Goal: Find specific page/section: Find specific page/section

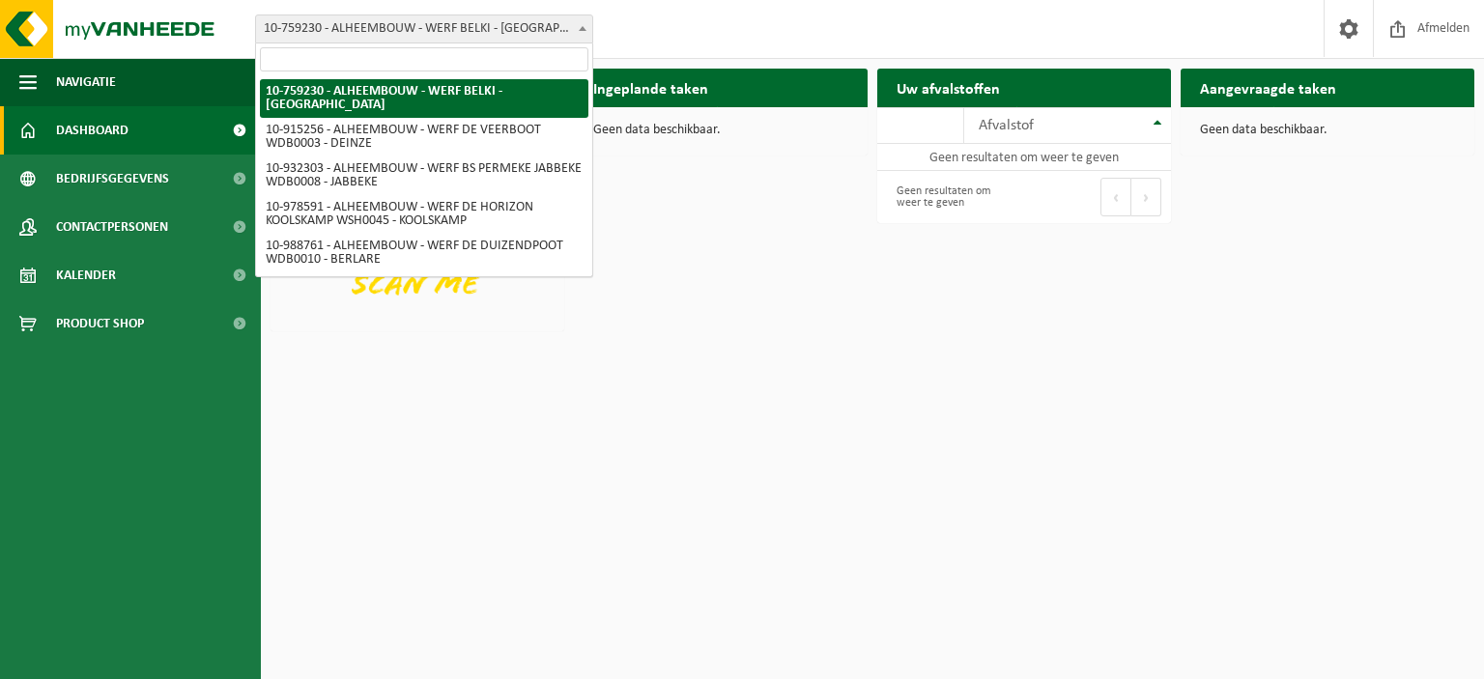
click at [386, 30] on span "10-759230 - ALHEEMBOUW - WERF BELKI - [GEOGRAPHIC_DATA]" at bounding box center [424, 28] width 336 height 27
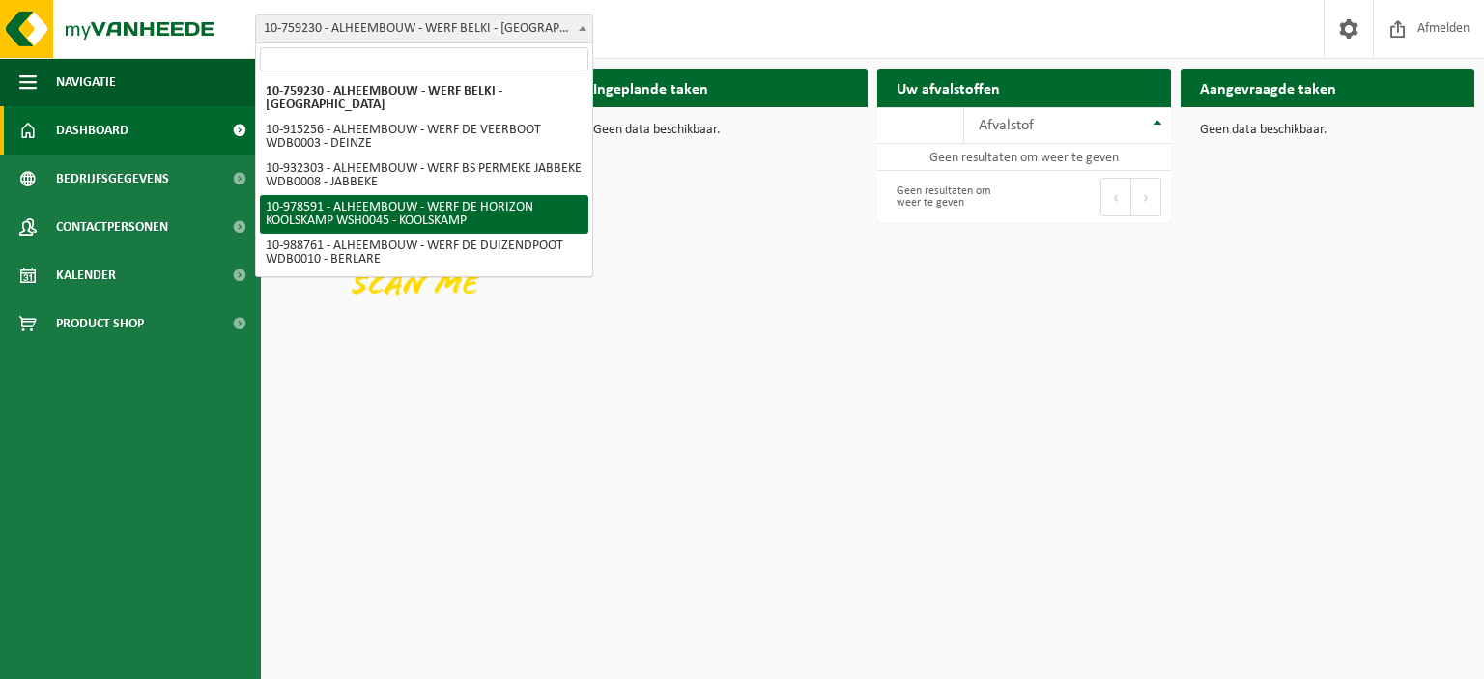
select select "160188"
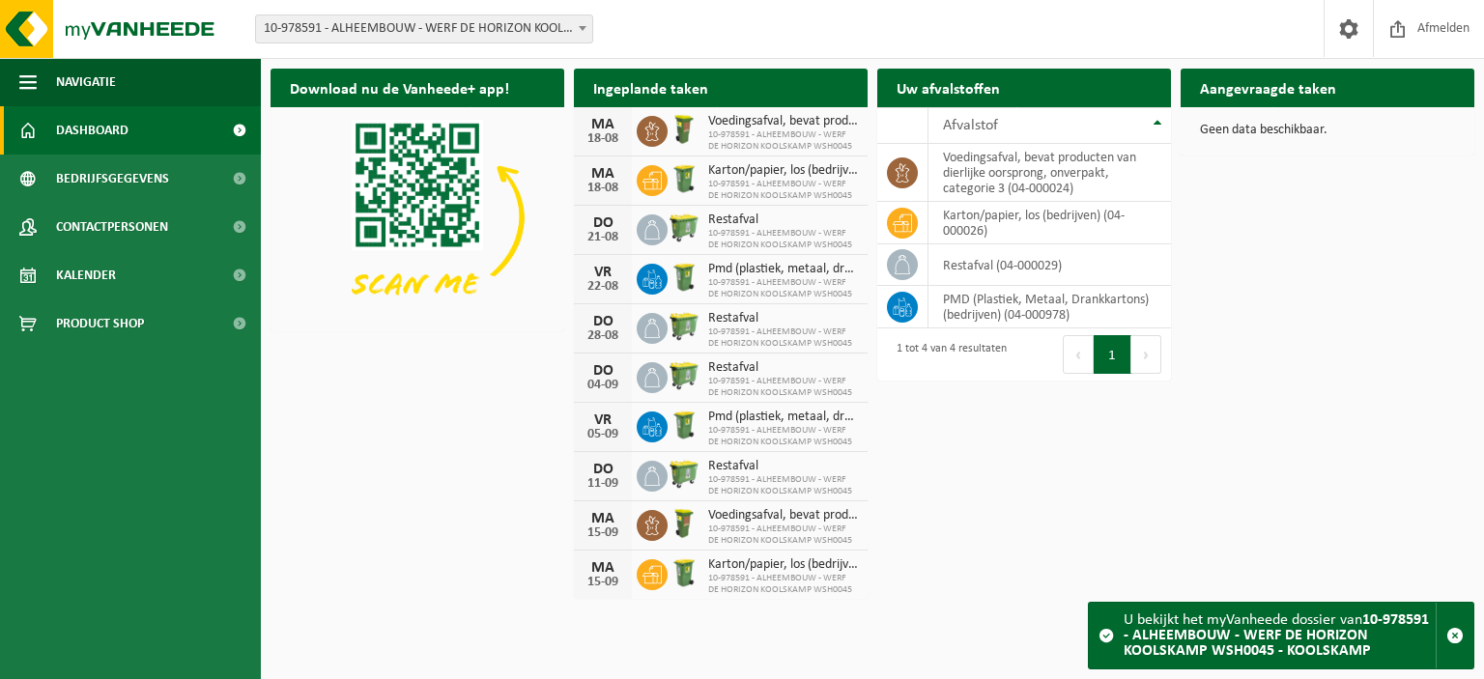
click at [1242, 89] on h2 "Aangevraagde taken" at bounding box center [1267, 88] width 175 height 38
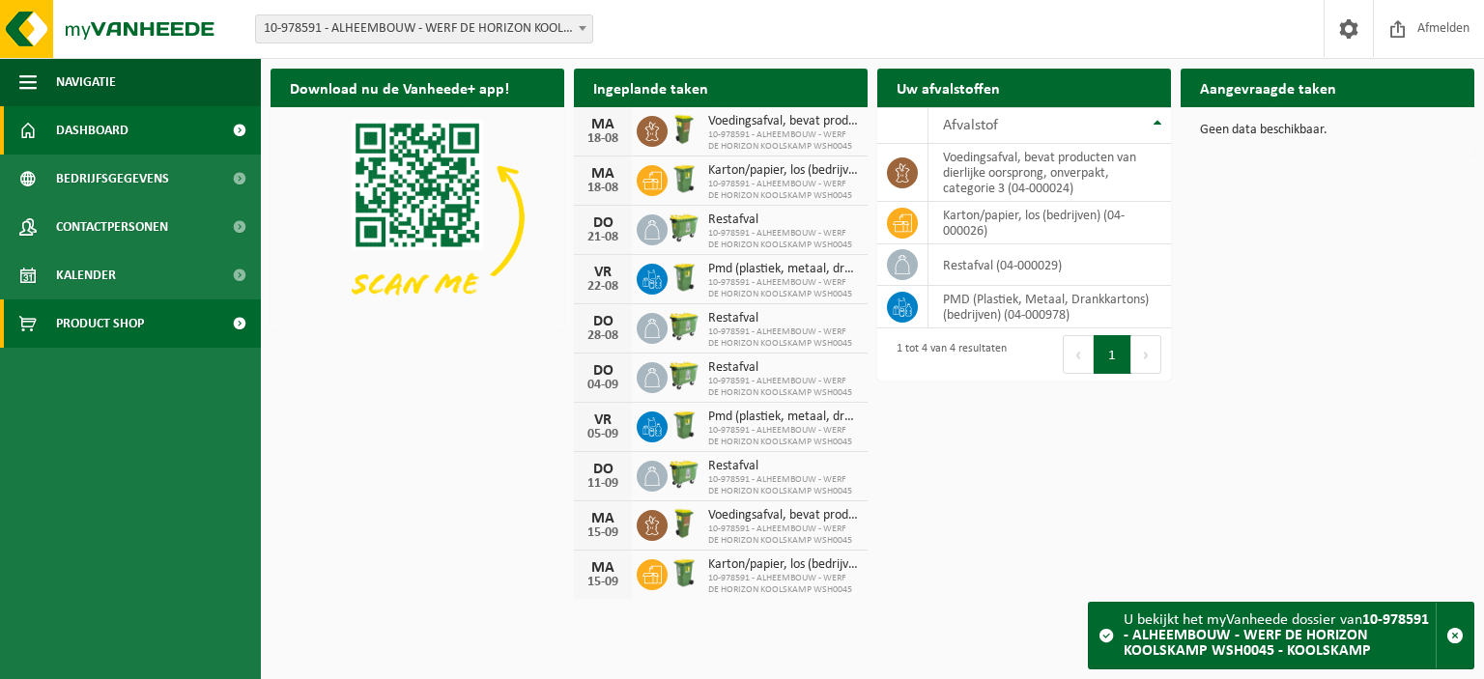
click at [240, 321] on span at bounding box center [238, 323] width 43 height 48
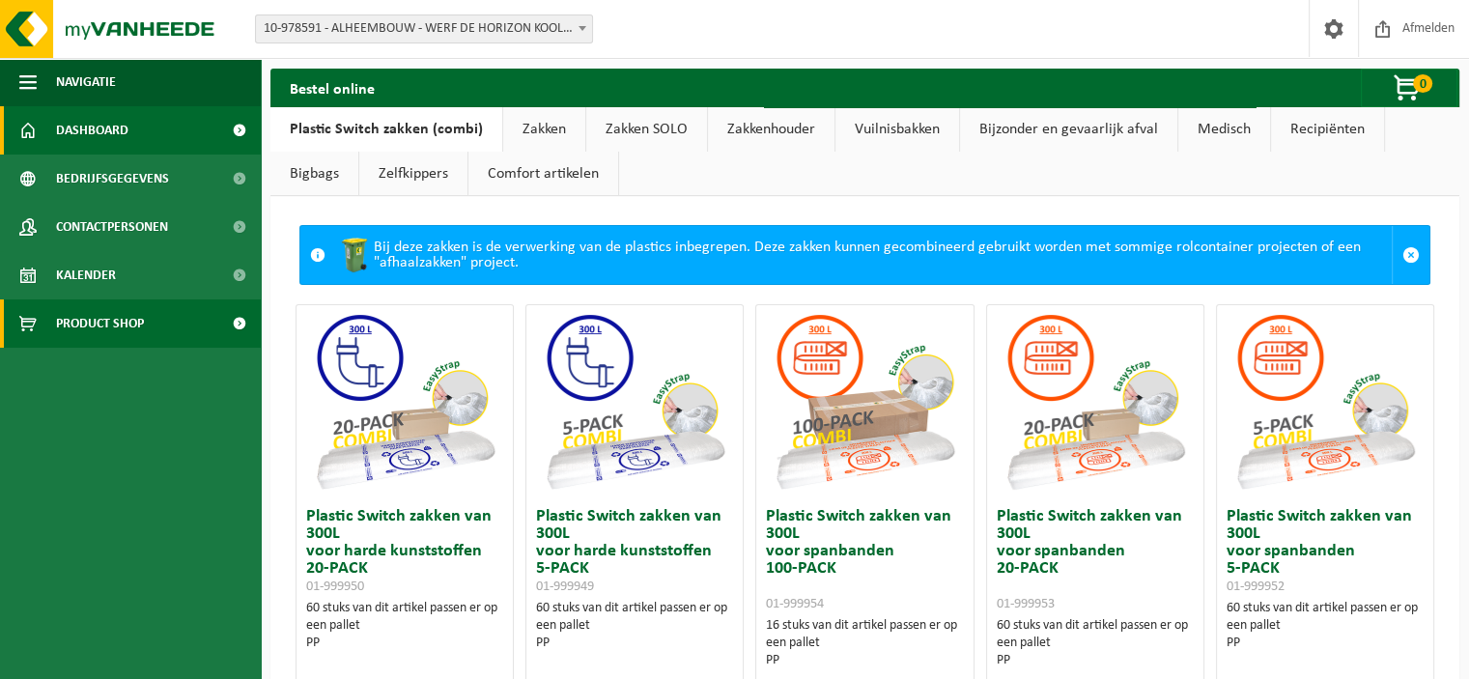
click at [91, 131] on span "Dashboard" at bounding box center [92, 130] width 72 height 48
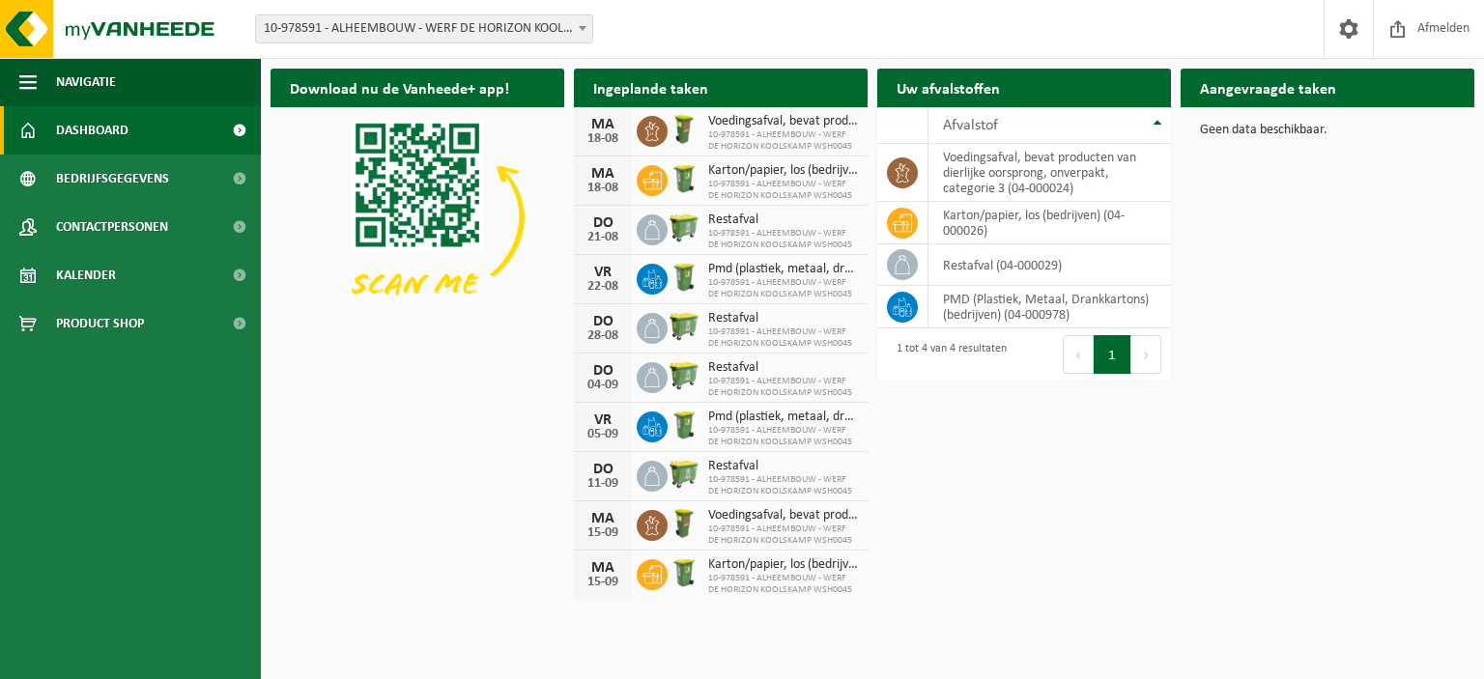
click at [1358, 336] on div "Download nu de Vanheede+ app! Verberg Ingeplande taken Bekijk uw kalender [DATE…" at bounding box center [872, 333] width 1213 height 548
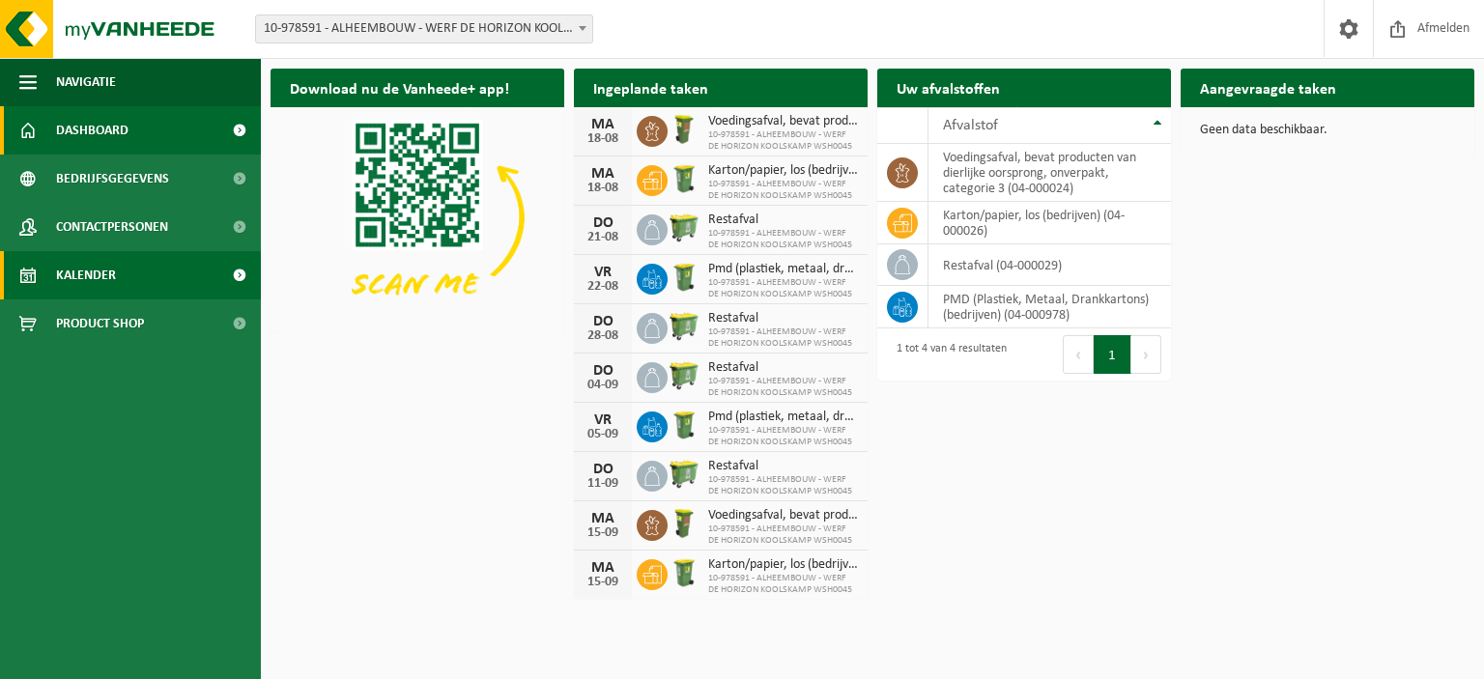
click at [240, 270] on span at bounding box center [238, 275] width 43 height 48
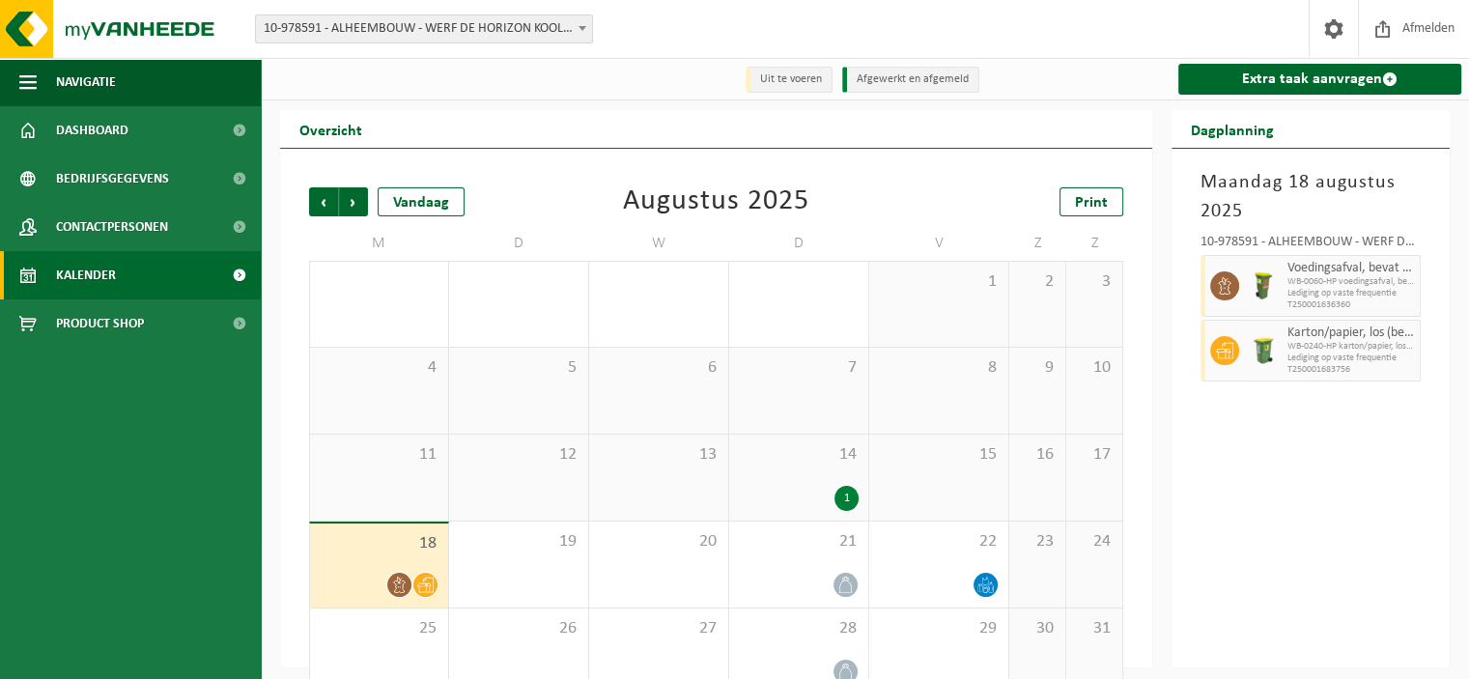
scroll to position [37, 0]
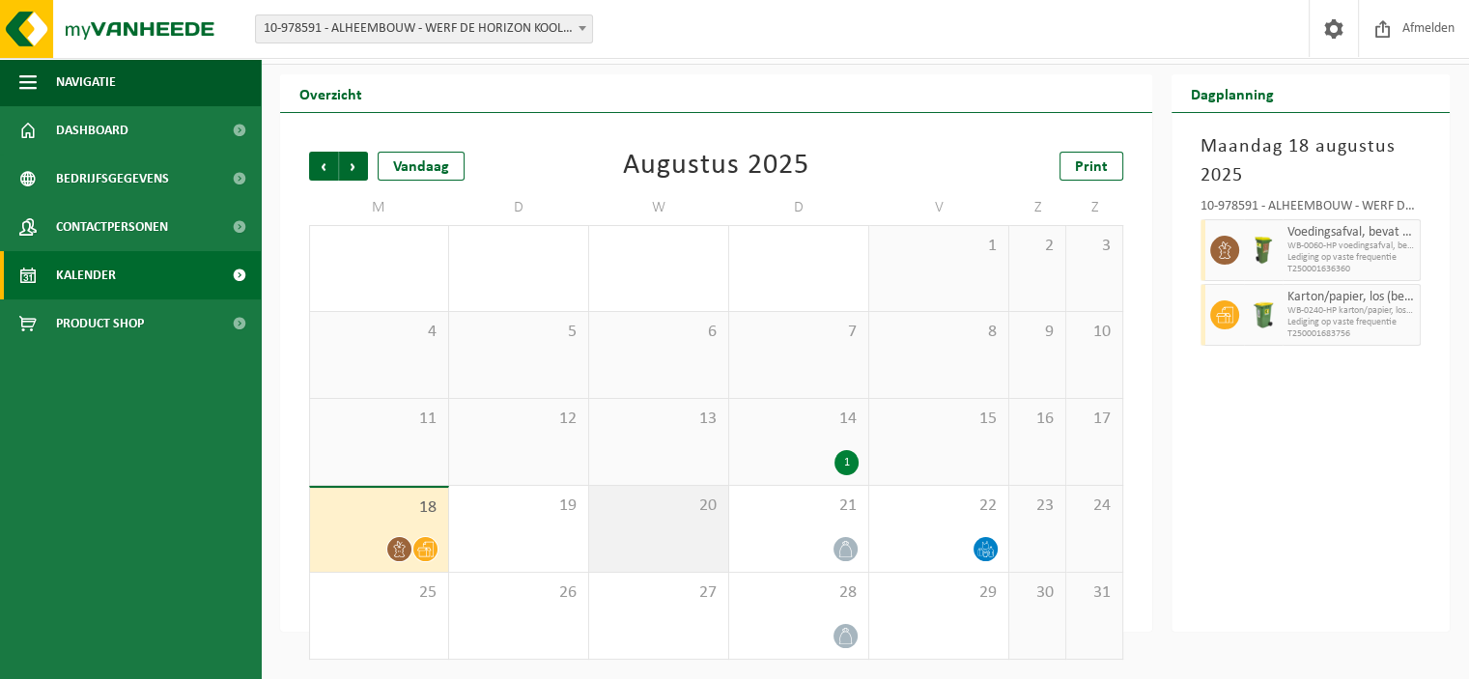
click at [661, 506] on span "20" at bounding box center [659, 506] width 120 height 21
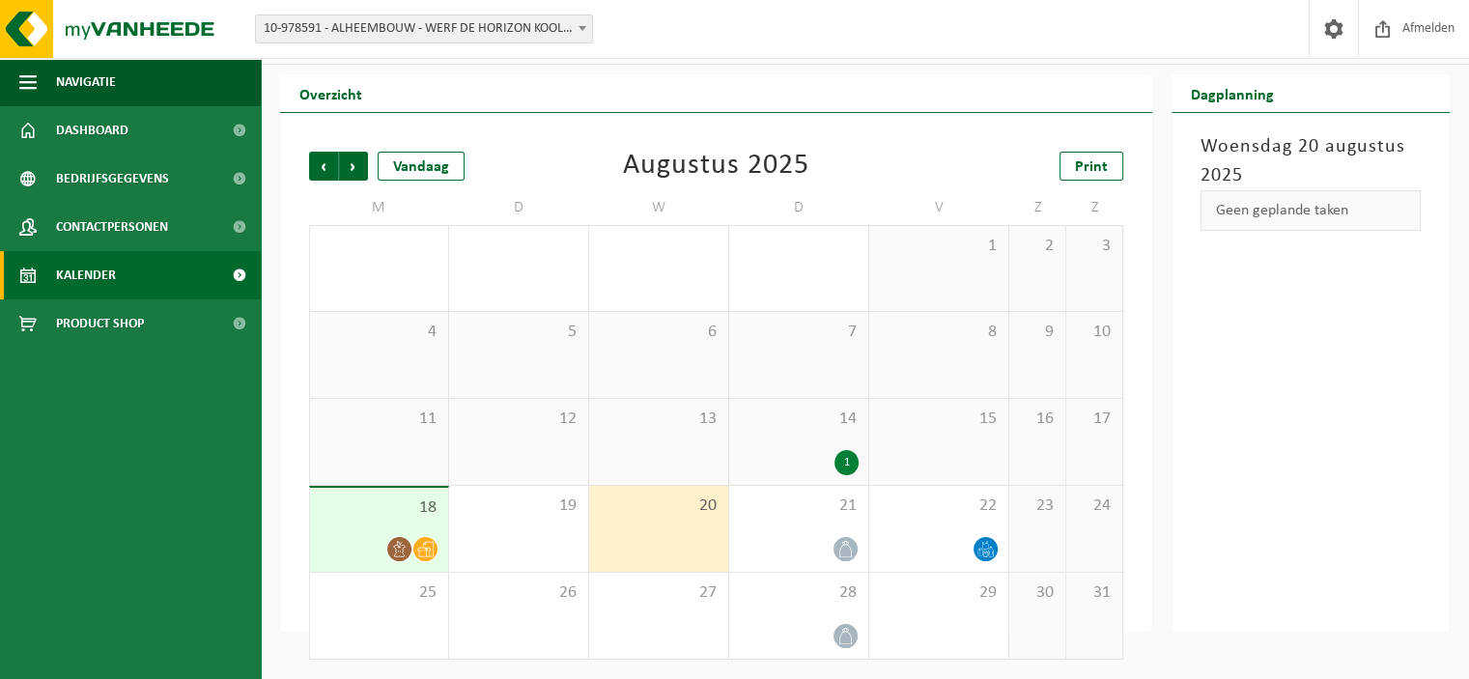
click at [1275, 215] on div "Geen geplande taken" at bounding box center [1311, 210] width 220 height 41
click at [1289, 213] on div "Geen geplande taken" at bounding box center [1311, 210] width 220 height 41
click at [113, 436] on ul "Navigatie Afmelden Dashboard Bedrijfsgegevens Contactpersonen Kalender Product …" at bounding box center [130, 368] width 261 height 621
click at [1303, 314] on div "Woensdag 20 augustus 2025 Geen geplande taken" at bounding box center [1311, 372] width 278 height 519
drag, startPoint x: 664, startPoint y: 528, endPoint x: 149, endPoint y: 505, distance: 515.4
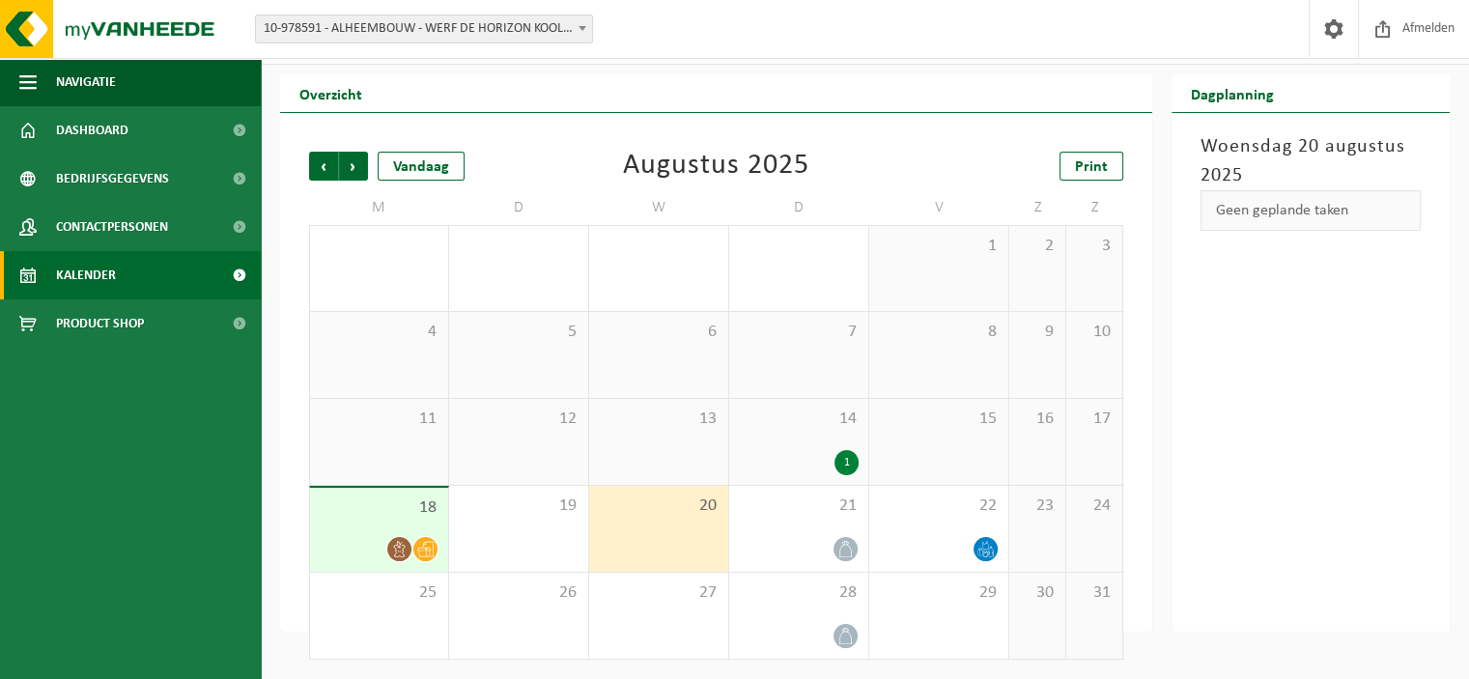
click at [149, 505] on ul "Navigatie Afmelden Dashboard Bedrijfsgegevens Contactpersonen Kalender Product …" at bounding box center [130, 368] width 261 height 621
click at [89, 225] on span "Contactpersonen" at bounding box center [112, 227] width 112 height 48
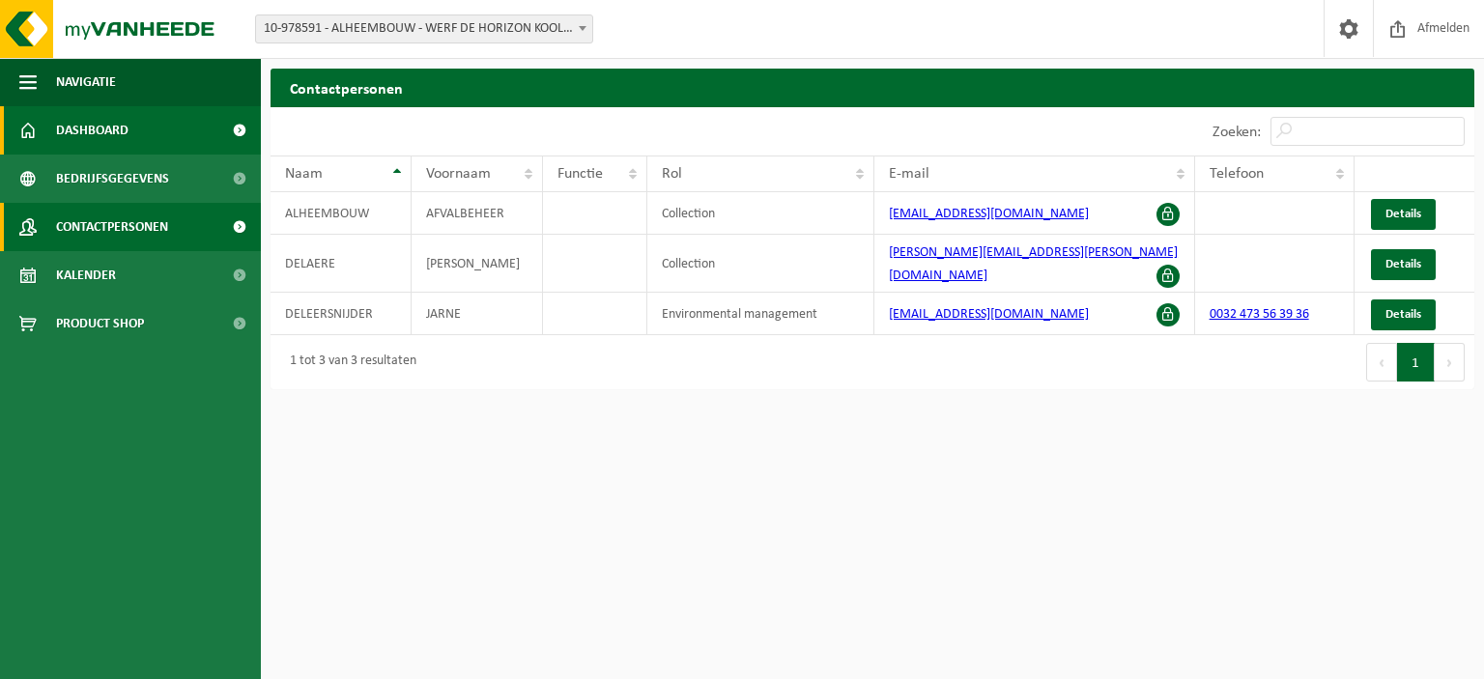
click at [85, 138] on span "Dashboard" at bounding box center [92, 130] width 72 height 48
